Goal: Check status: Check status

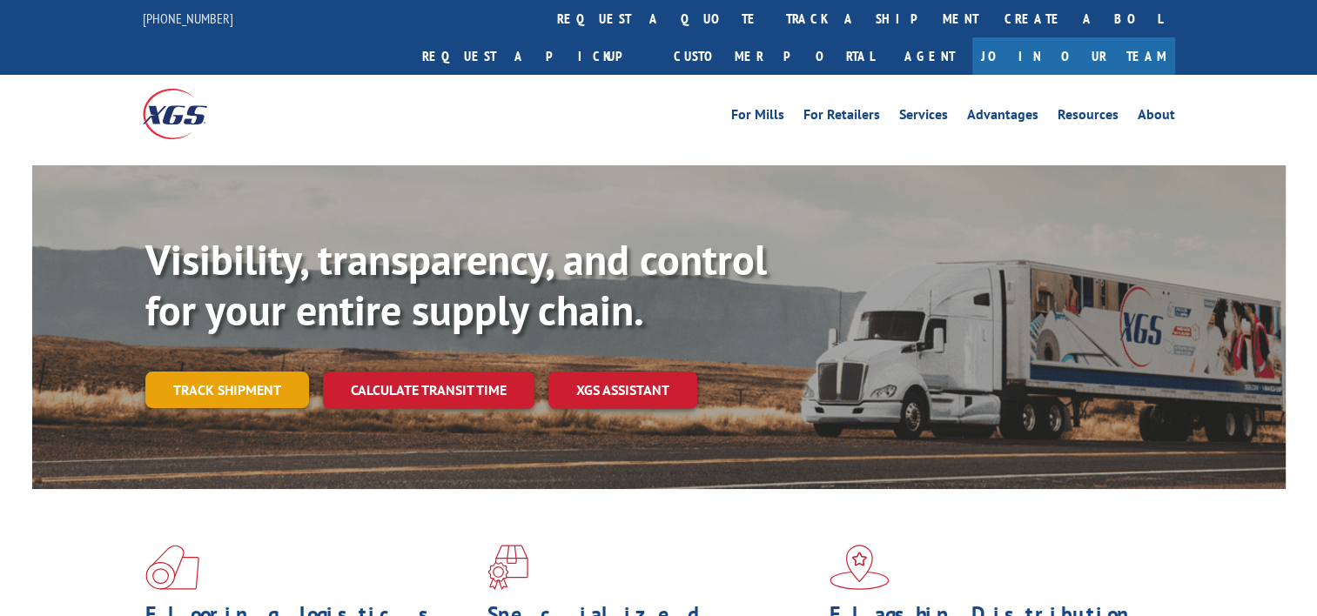
click at [277, 372] on link "Track shipment" at bounding box center [227, 390] width 164 height 37
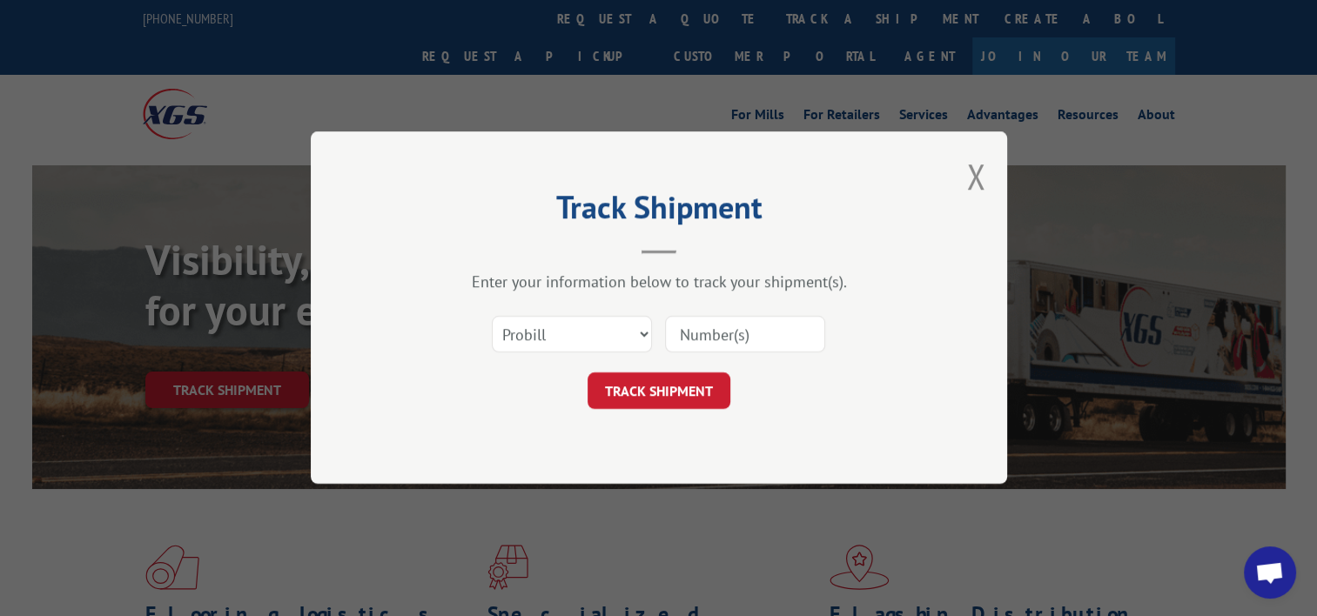
drag, startPoint x: 717, startPoint y: 332, endPoint x: 640, endPoint y: 313, distance: 79.6
click at [717, 332] on input at bounding box center [745, 335] width 160 height 37
click at [602, 332] on select "Select category... Probill BOL PO" at bounding box center [572, 335] width 160 height 37
select select "bol"
click at [492, 317] on select "Select category... Probill BOL PO" at bounding box center [572, 335] width 160 height 37
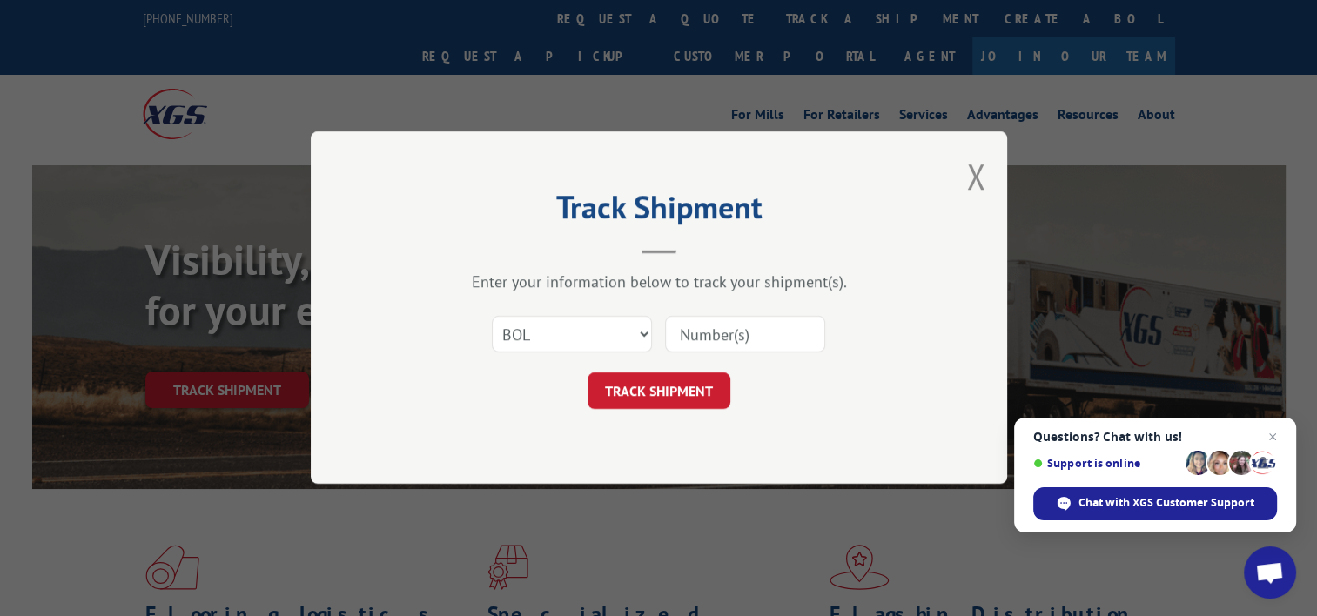
click at [777, 317] on input at bounding box center [745, 335] width 160 height 37
paste input "362691"
type input "362691"
click button "TRACK SHIPMENT" at bounding box center [659, 391] width 143 height 37
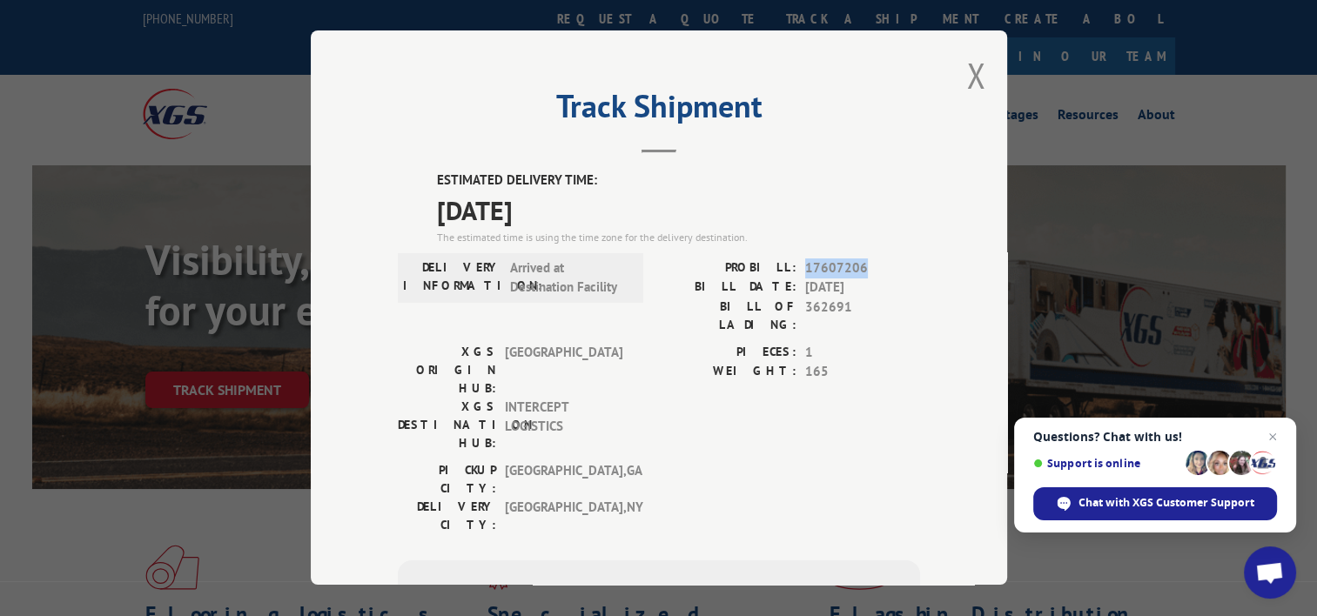
drag, startPoint x: 863, startPoint y: 268, endPoint x: 800, endPoint y: 258, distance: 64.4
click at [805, 259] on span "17607206" at bounding box center [862, 269] width 115 height 20
drag, startPoint x: 857, startPoint y: 265, endPoint x: 799, endPoint y: 267, distance: 58.3
click at [805, 267] on span "17607206" at bounding box center [862, 269] width 115 height 20
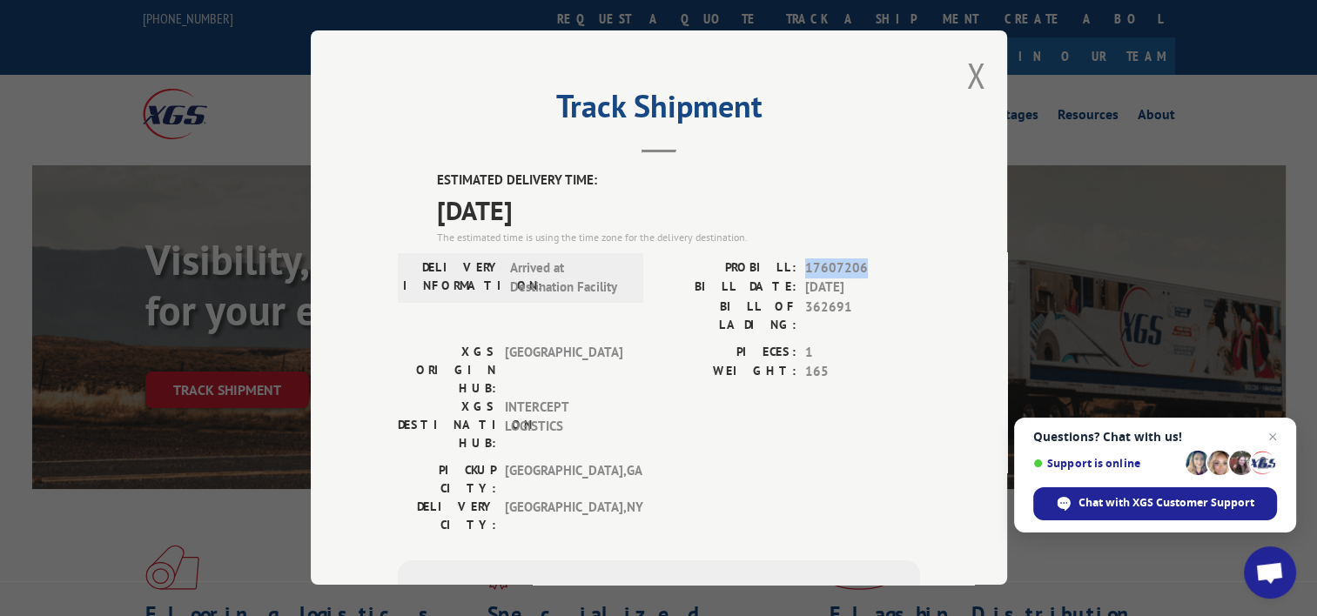
copy span "17607206"
click at [886, 289] on span "[DATE]" at bounding box center [862, 288] width 115 height 20
drag, startPoint x: 856, startPoint y: 265, endPoint x: 796, endPoint y: 265, distance: 59.2
click at [796, 265] on div "PROBILL: 17607206" at bounding box center [789, 269] width 261 height 20
copy span "17607206"
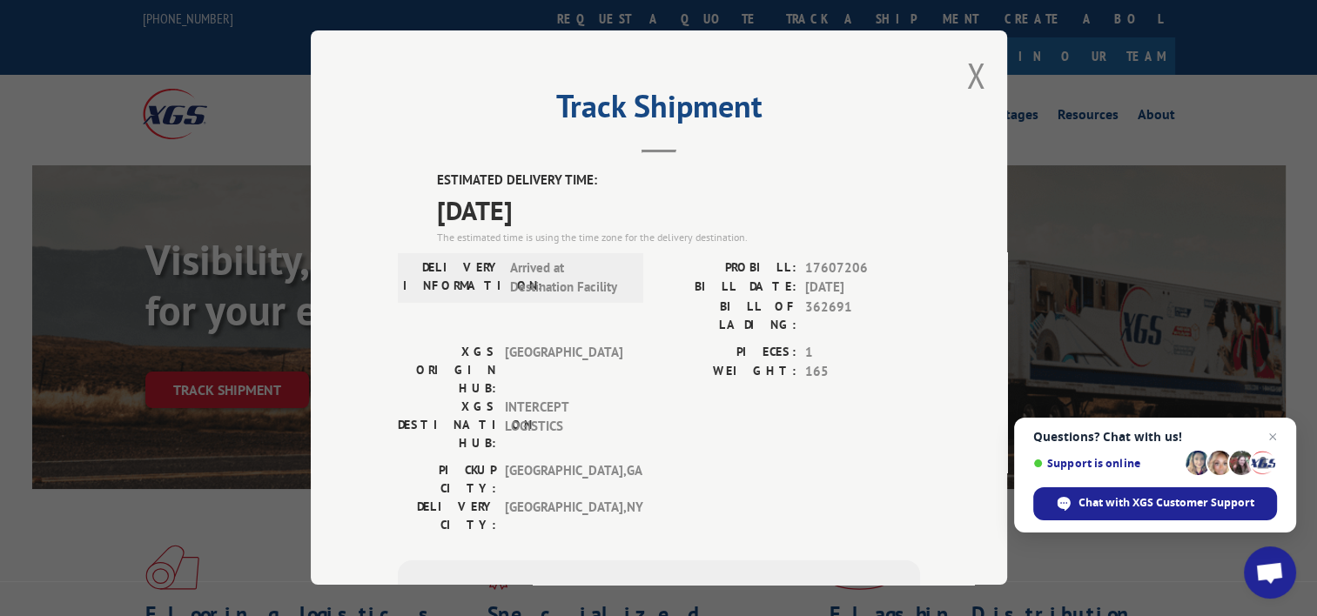
click at [85, 72] on div "Track Shipment ESTIMATED DELIVERY TIME: [DATE] The estimated time is using the …" at bounding box center [658, 308] width 1317 height 616
click at [970, 73] on button "Close modal" at bounding box center [975, 75] width 19 height 46
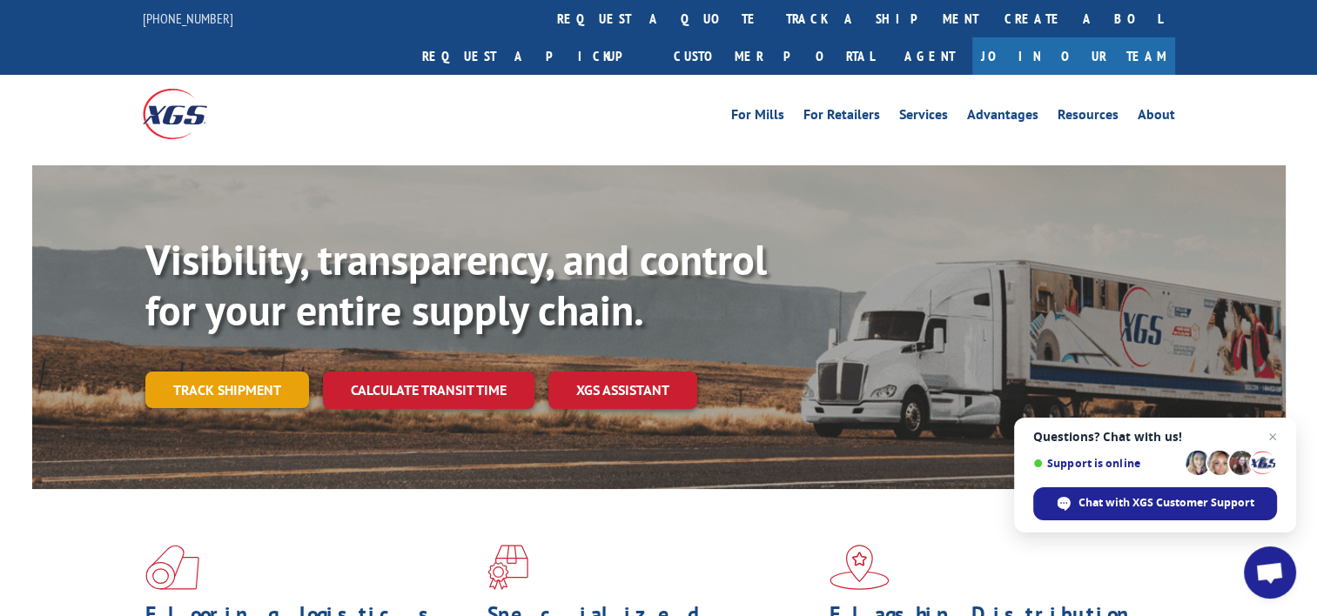
click at [279, 372] on link "Track shipment" at bounding box center [227, 390] width 164 height 37
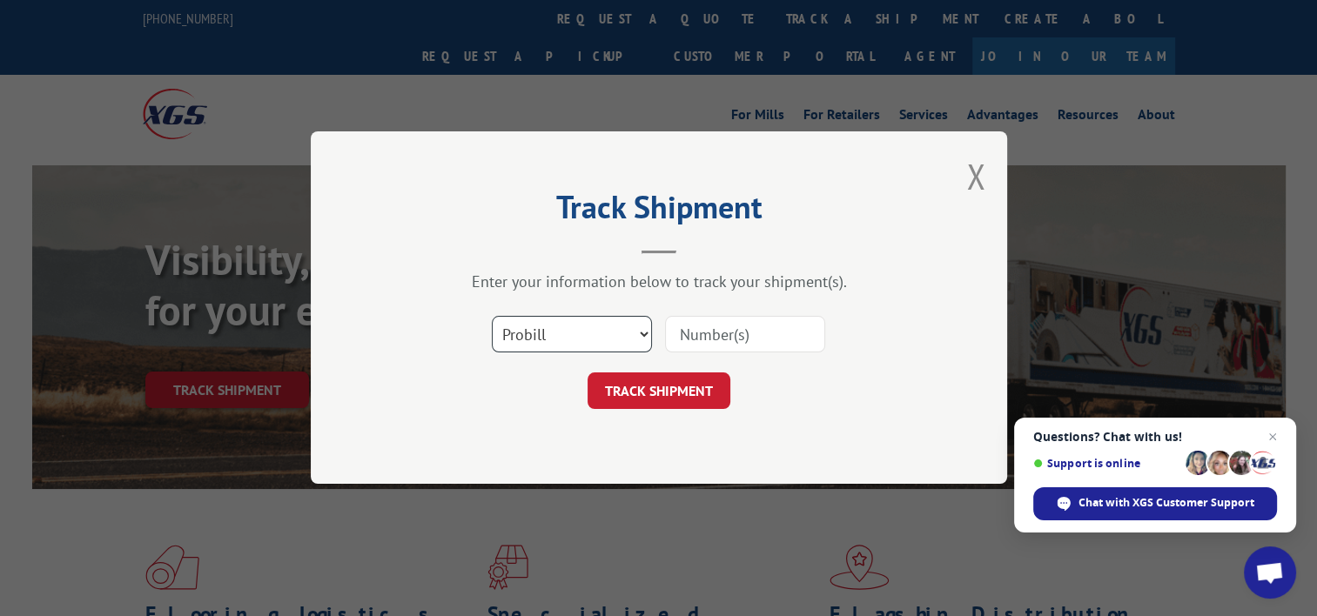
click at [619, 346] on select "Select category... Probill BOL PO" at bounding box center [572, 335] width 160 height 37
select select "bol"
click at [492, 317] on select "Select category... Probill BOL PO" at bounding box center [572, 335] width 160 height 37
click at [694, 355] on div "Select category... Probill BOL PO" at bounding box center [659, 334] width 522 height 57
click at [688, 334] on input at bounding box center [745, 335] width 160 height 37
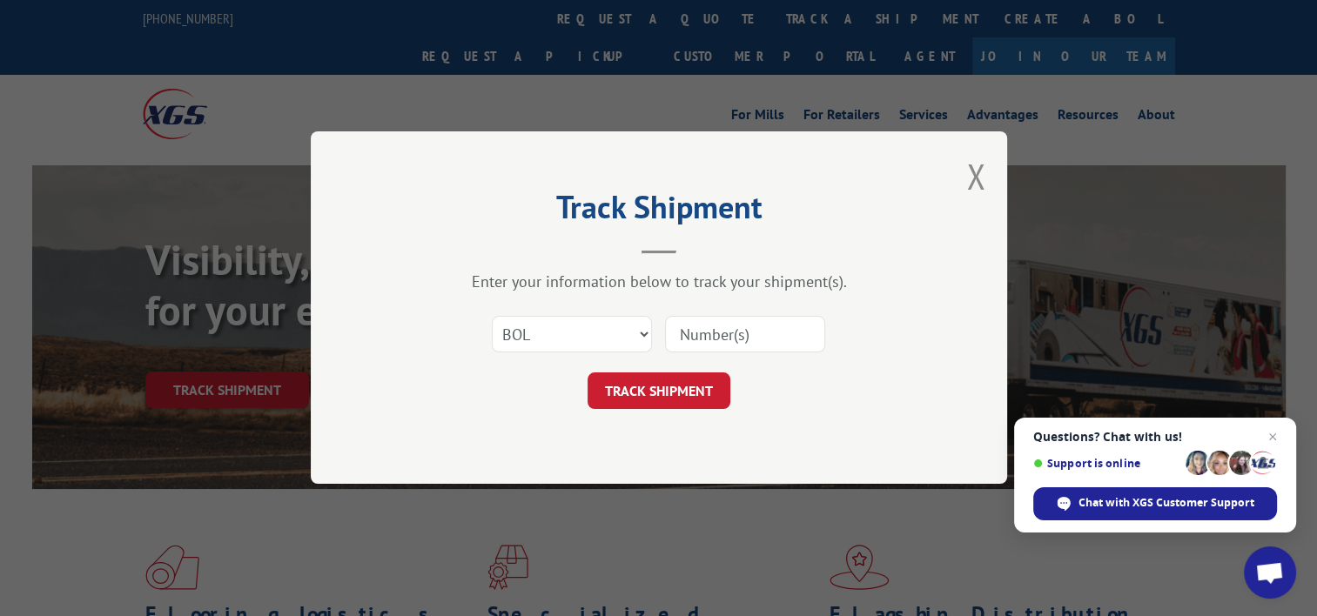
paste input "362801"
type input "362801"
click at [676, 387] on button "TRACK SHIPMENT" at bounding box center [659, 391] width 143 height 37
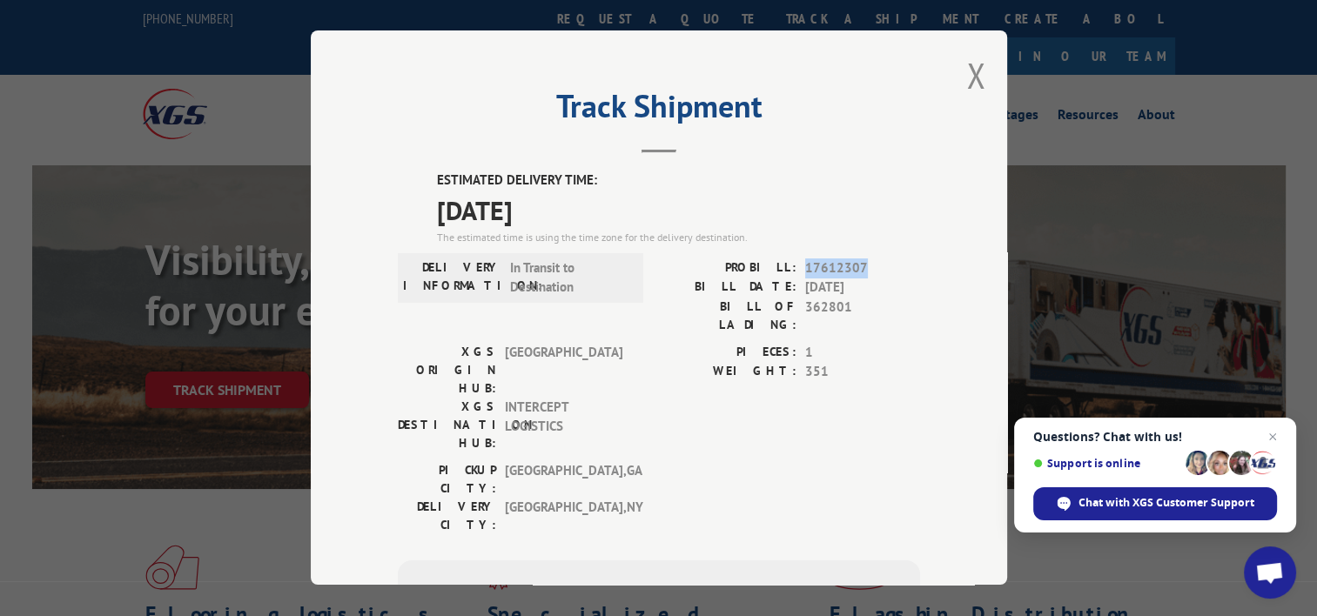
drag, startPoint x: 863, startPoint y: 261, endPoint x: 799, endPoint y: 272, distance: 65.3
click at [805, 272] on span "17612307" at bounding box center [862, 269] width 115 height 20
copy span "17612307"
click at [970, 82] on button "Close modal" at bounding box center [975, 75] width 19 height 46
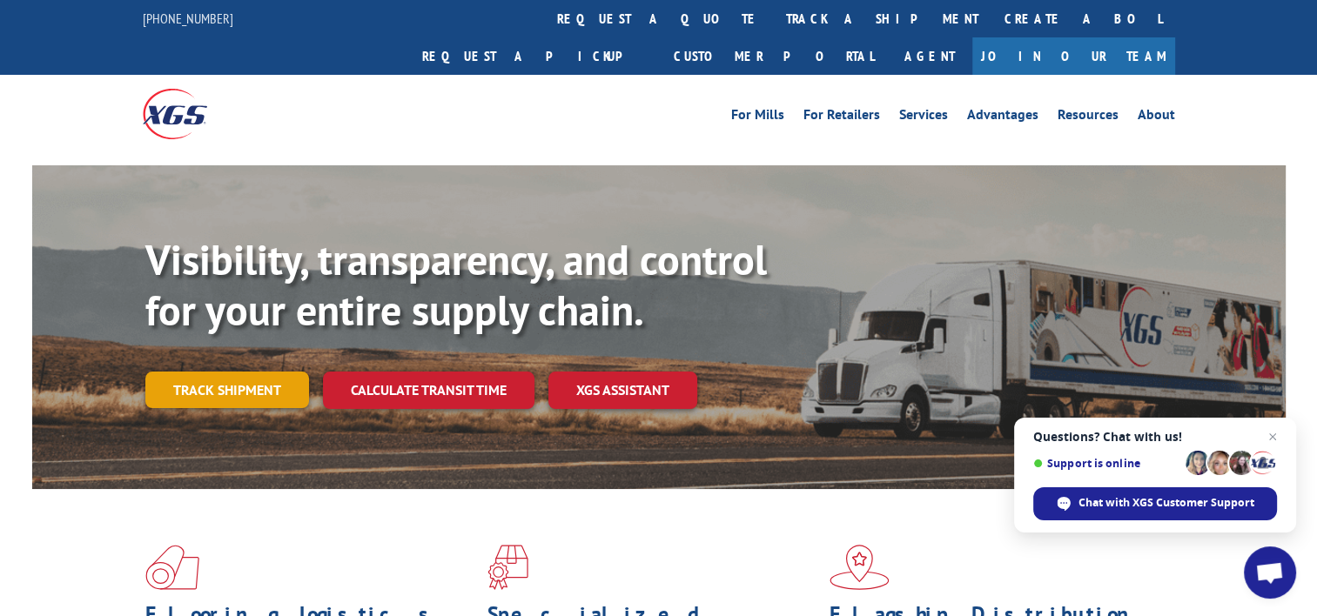
click at [247, 372] on link "Track shipment" at bounding box center [227, 390] width 164 height 37
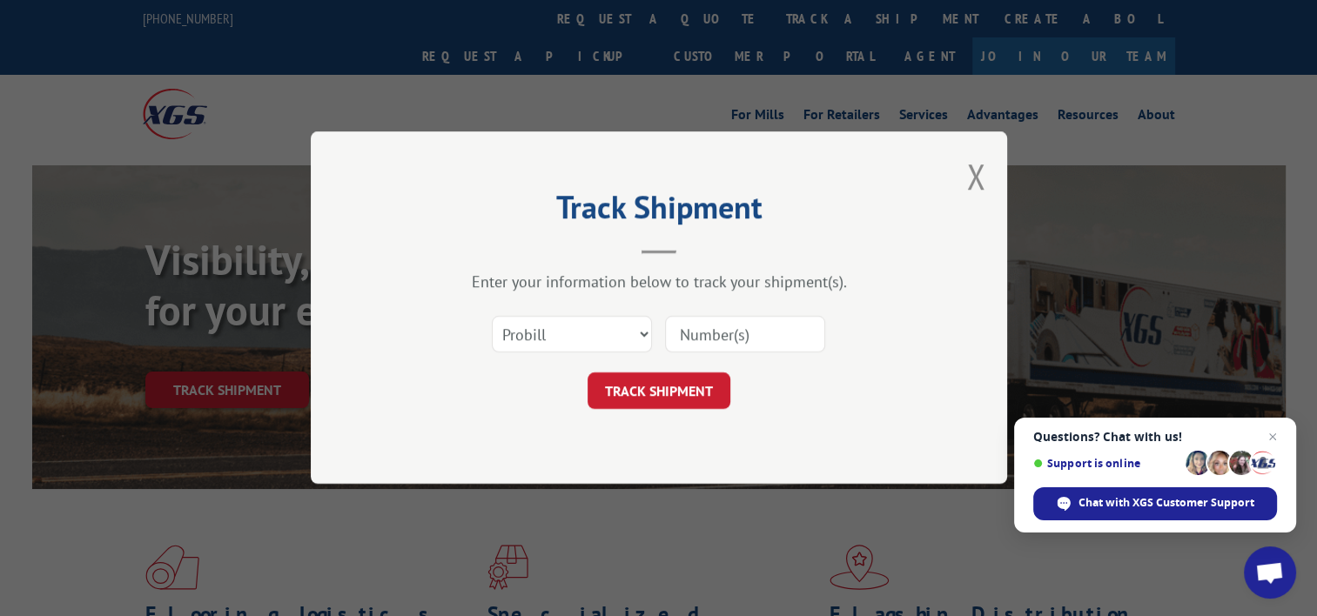
click at [722, 327] on input at bounding box center [745, 335] width 160 height 37
paste input "17607704"
type input "17607704"
click button "TRACK SHIPMENT" at bounding box center [659, 391] width 143 height 37
